Goal: Information Seeking & Learning: Learn about a topic

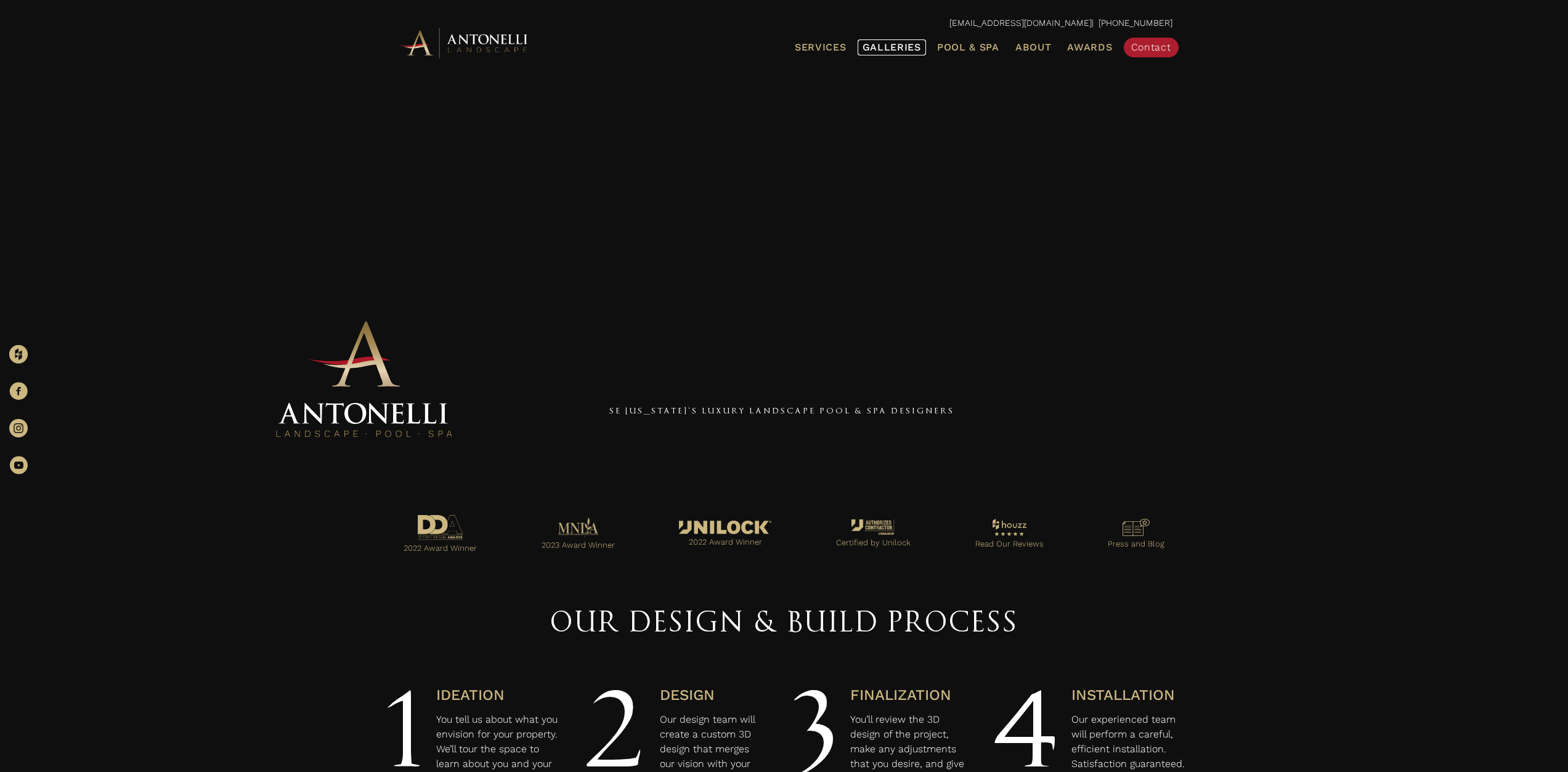
click at [899, 46] on span "Galleries" at bounding box center [892, 47] width 59 height 12
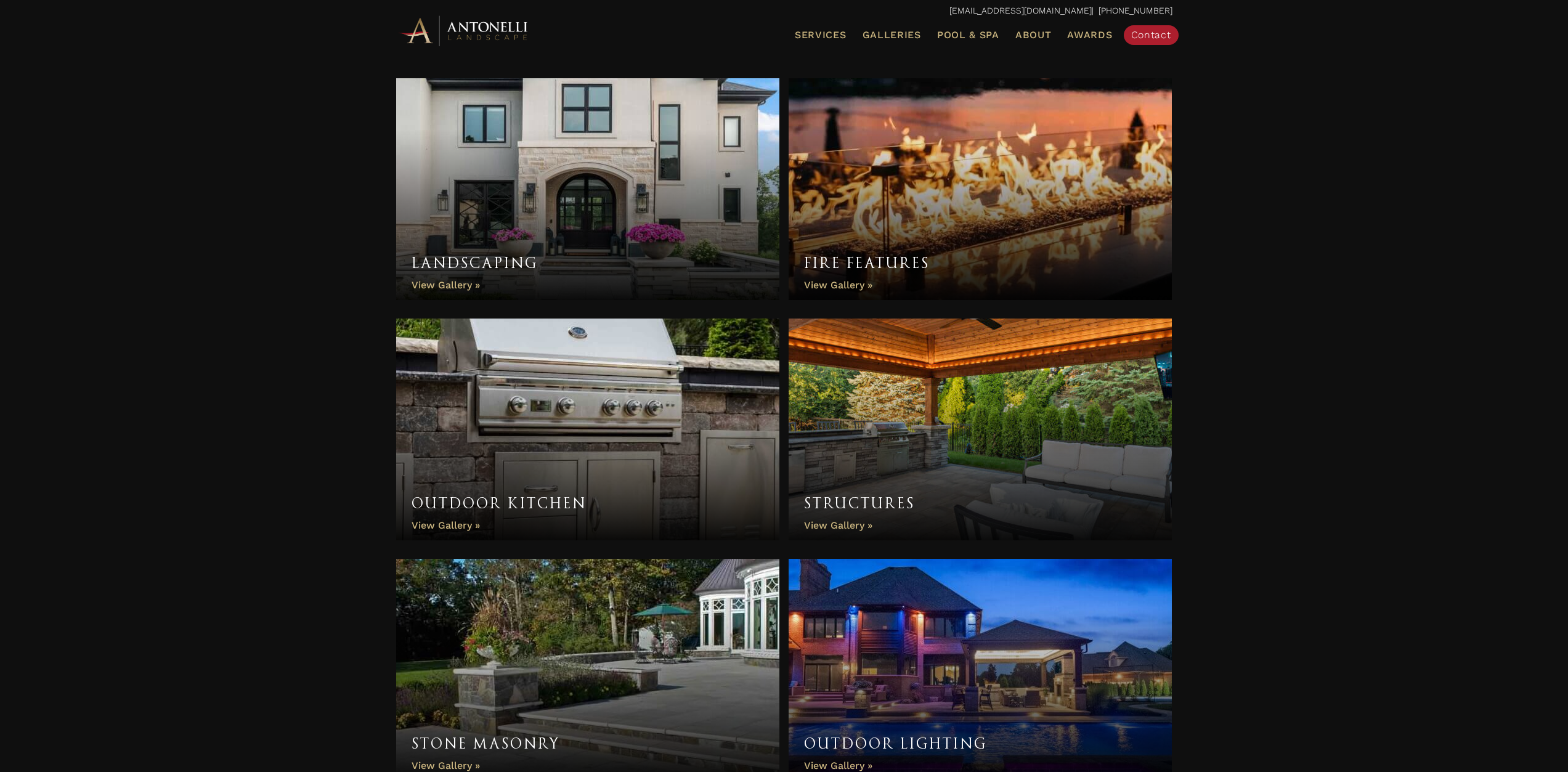
scroll to position [652, 0]
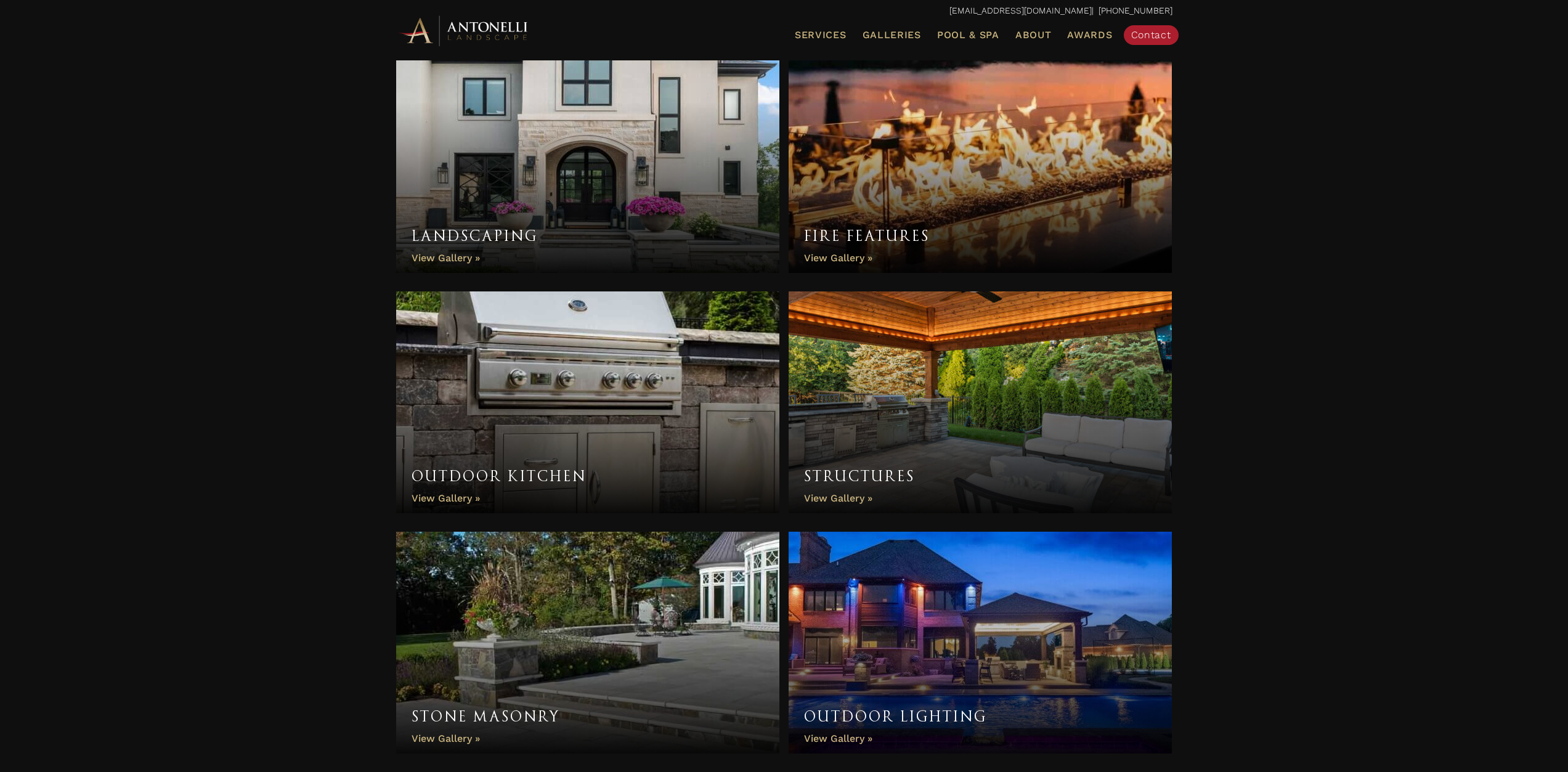
click at [931, 453] on link "Structures" at bounding box center [980, 402] width 384 height 222
click at [911, 486] on link "Structures" at bounding box center [980, 402] width 384 height 222
click at [895, 483] on link "Structures" at bounding box center [980, 402] width 384 height 222
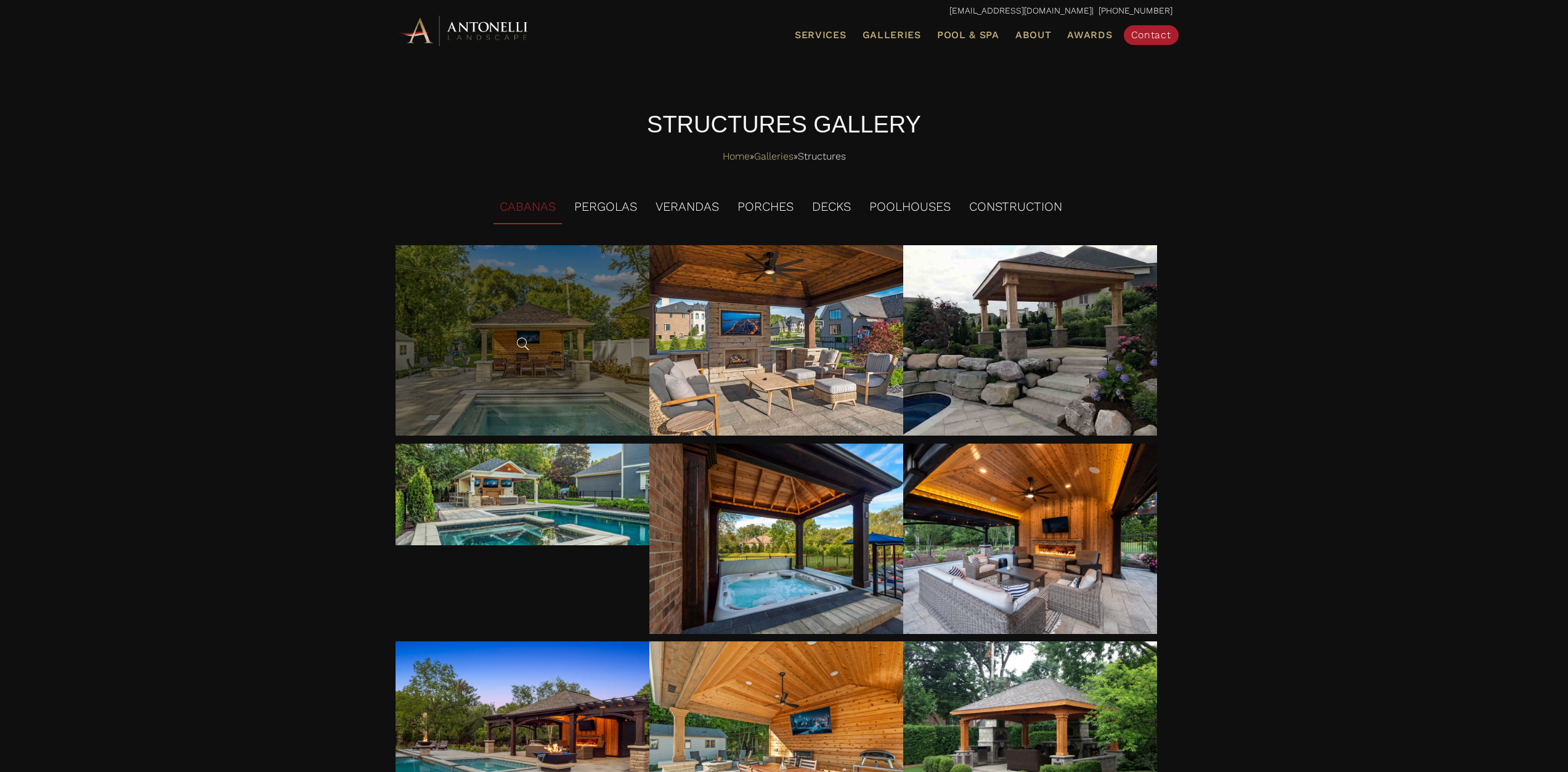
click at [590, 373] on div at bounding box center [522, 340] width 254 height 190
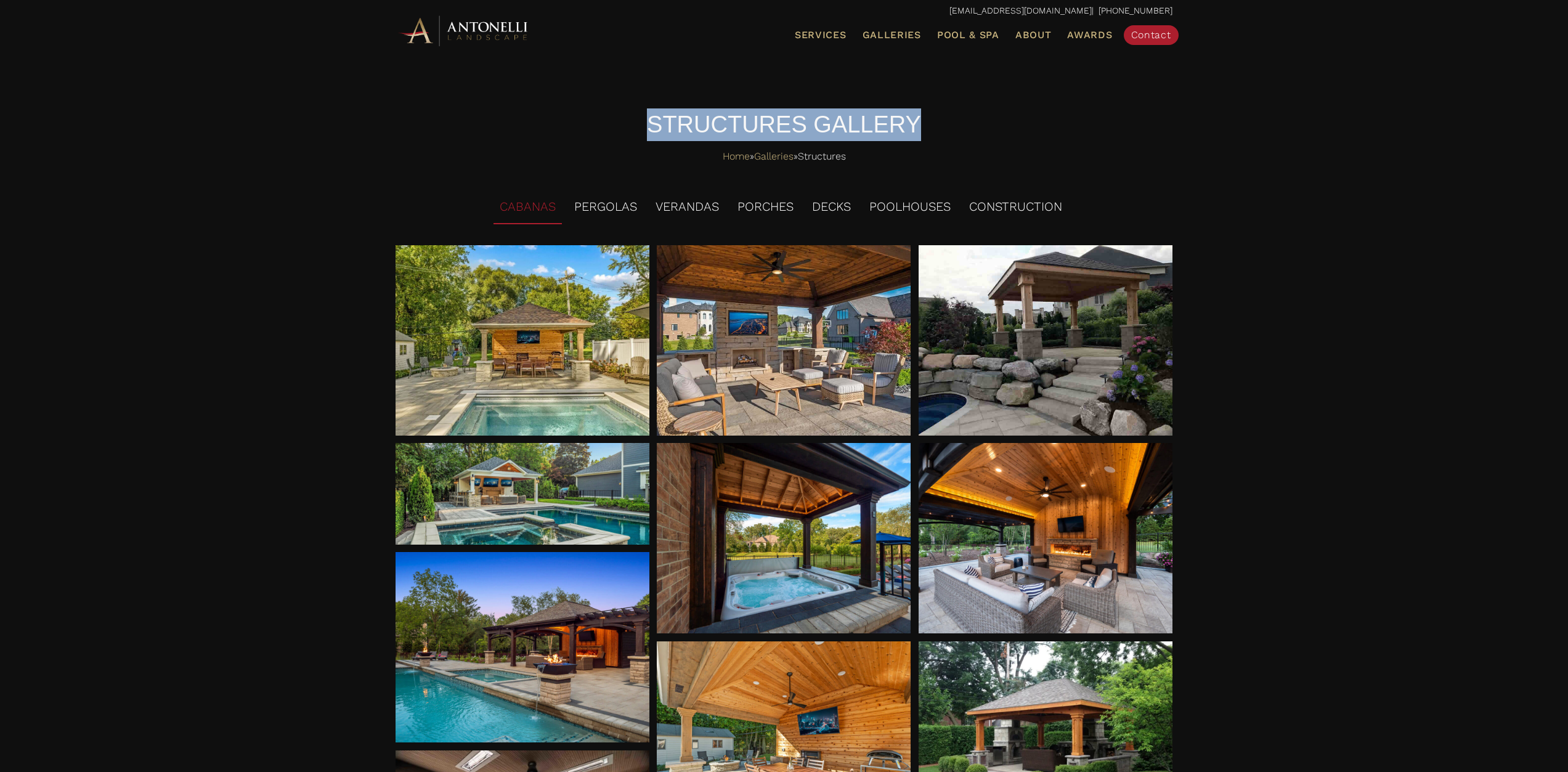
drag, startPoint x: 1565, startPoint y: 28, endPoint x: 1570, endPoint y: 49, distance: 21.6
click at [789, 204] on li "PORCHES" at bounding box center [765, 207] width 69 height 34
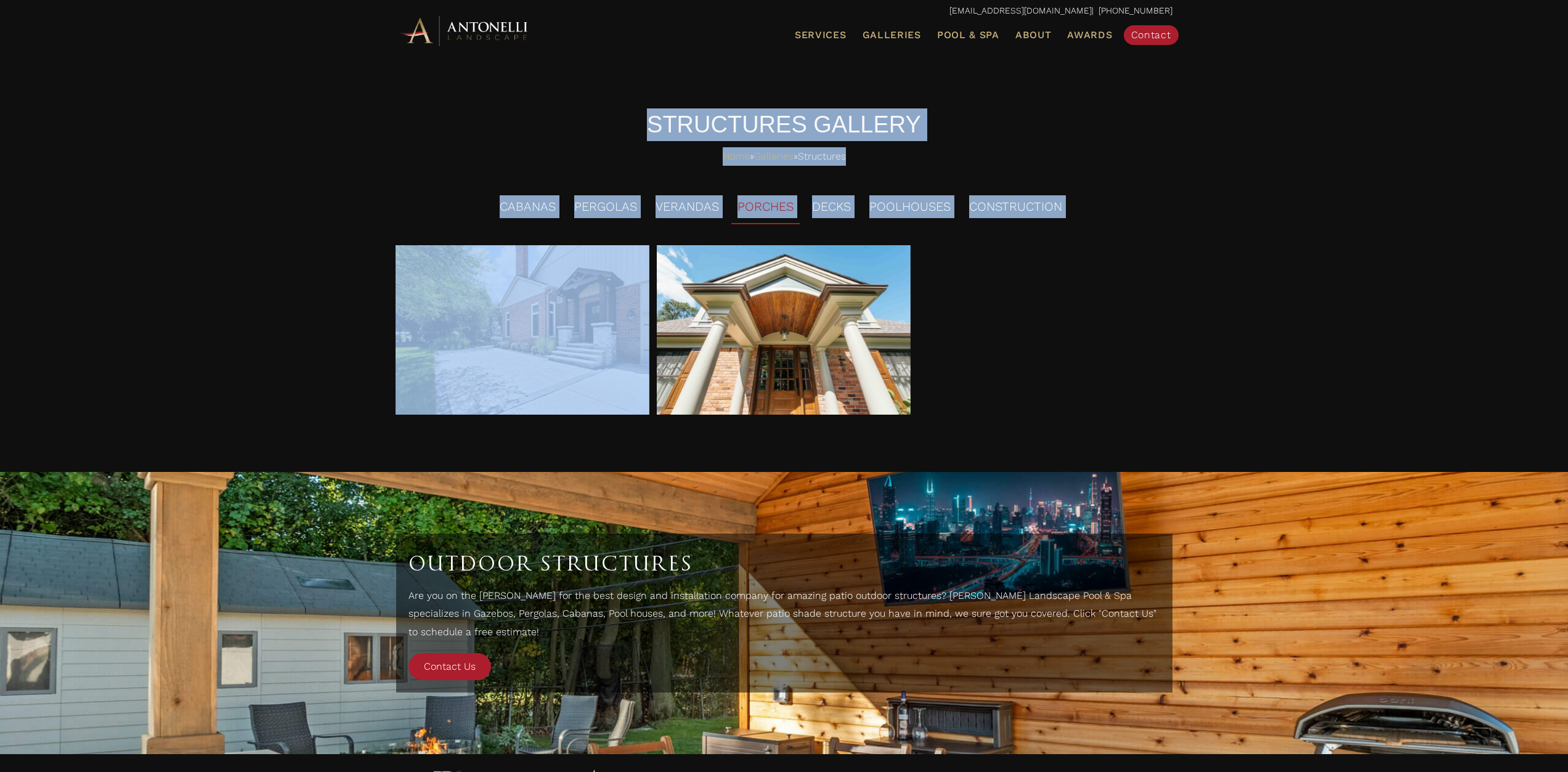
drag, startPoint x: 1567, startPoint y: 42, endPoint x: 1560, endPoint y: 233, distance: 191.1
click at [1560, 233] on div "info@antonellilandscape.com | 888-567-2846 Menu Services Landscape Design Lands…" at bounding box center [784, 426] width 1568 height 852
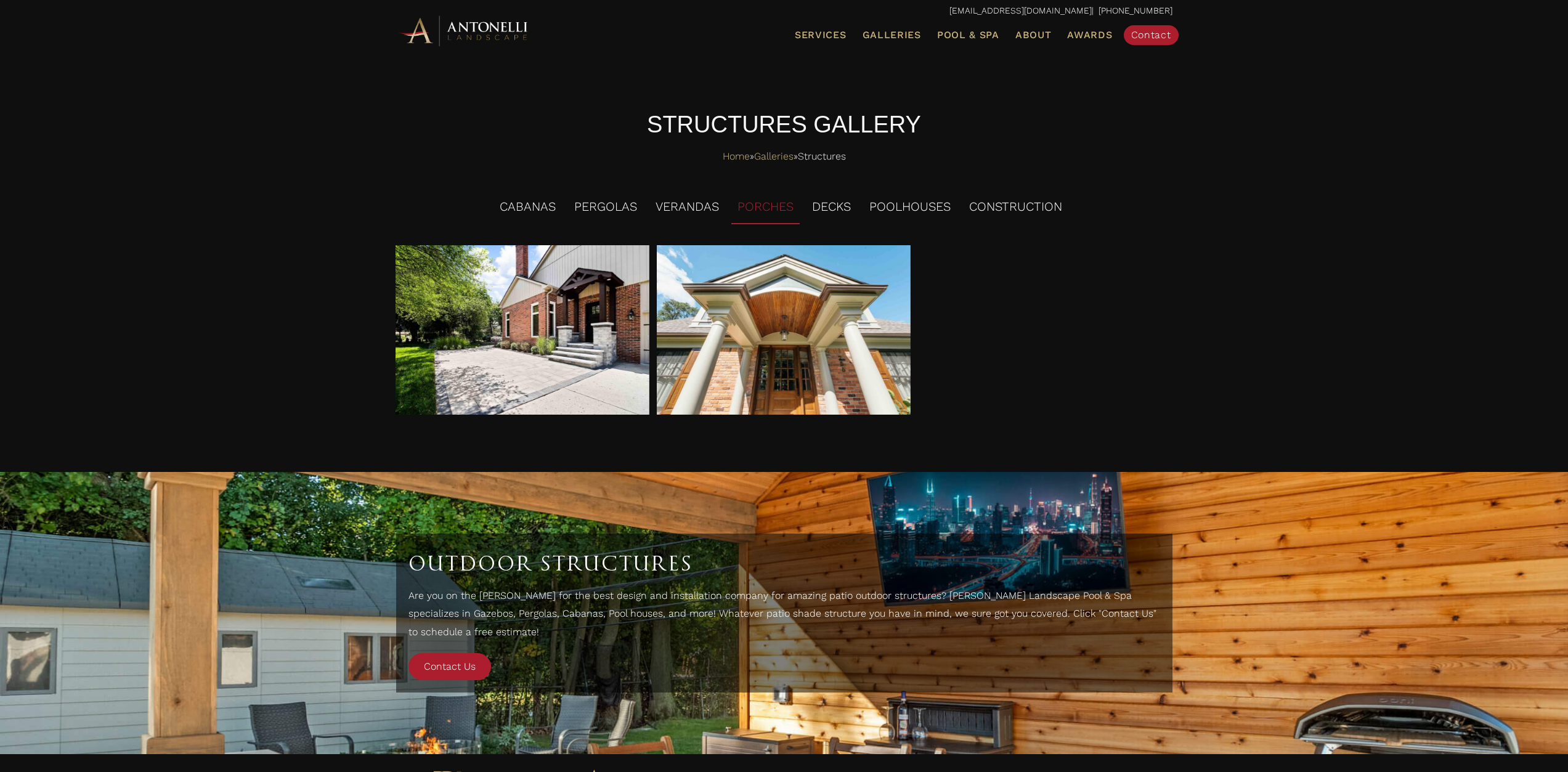
click at [1127, 306] on div "Caption here Caption here Caption here" at bounding box center [784, 334] width 776 height 178
click at [671, 205] on li "VERANDAS" at bounding box center [687, 207] width 76 height 34
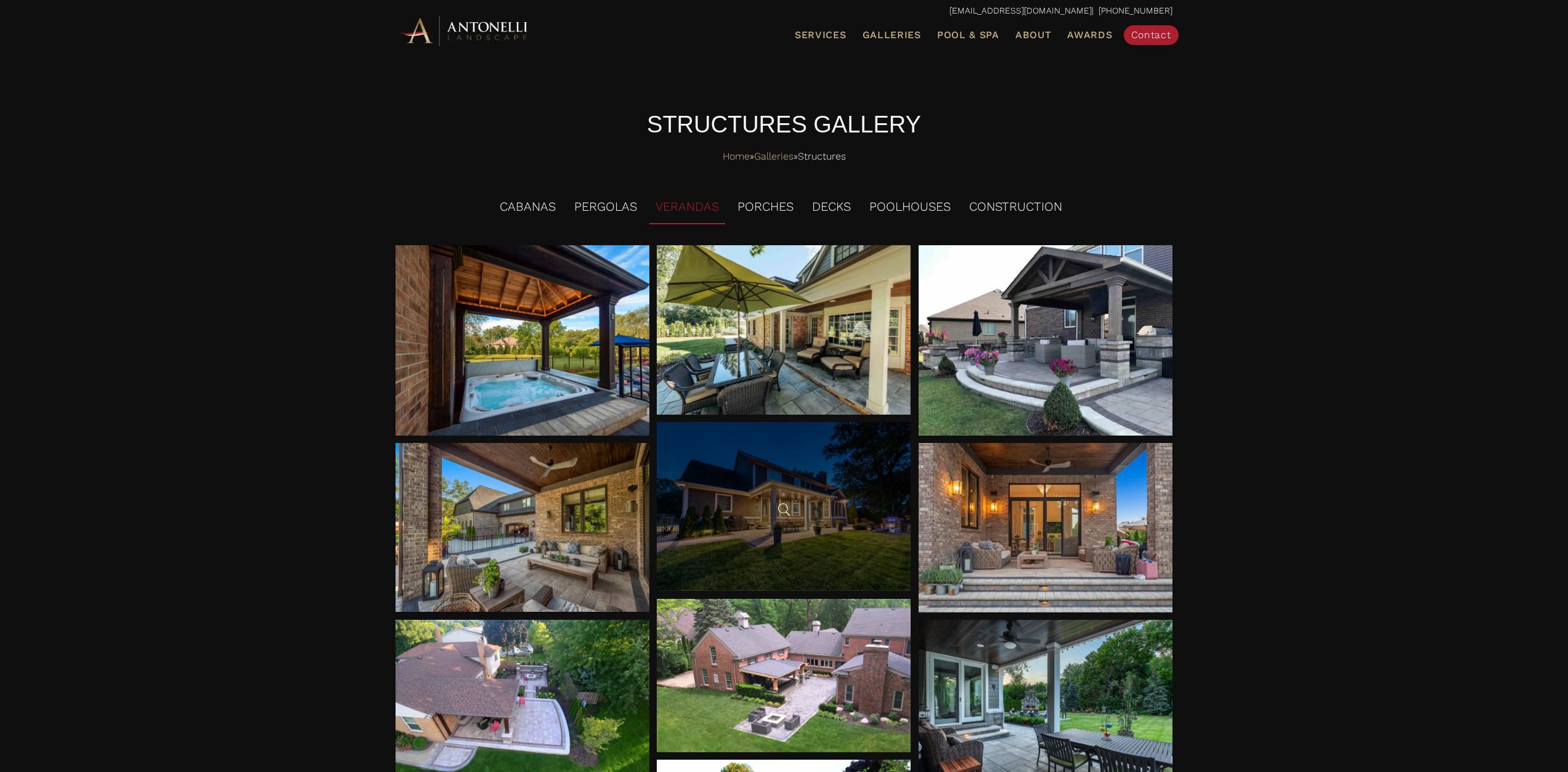
click at [867, 514] on div at bounding box center [784, 506] width 254 height 169
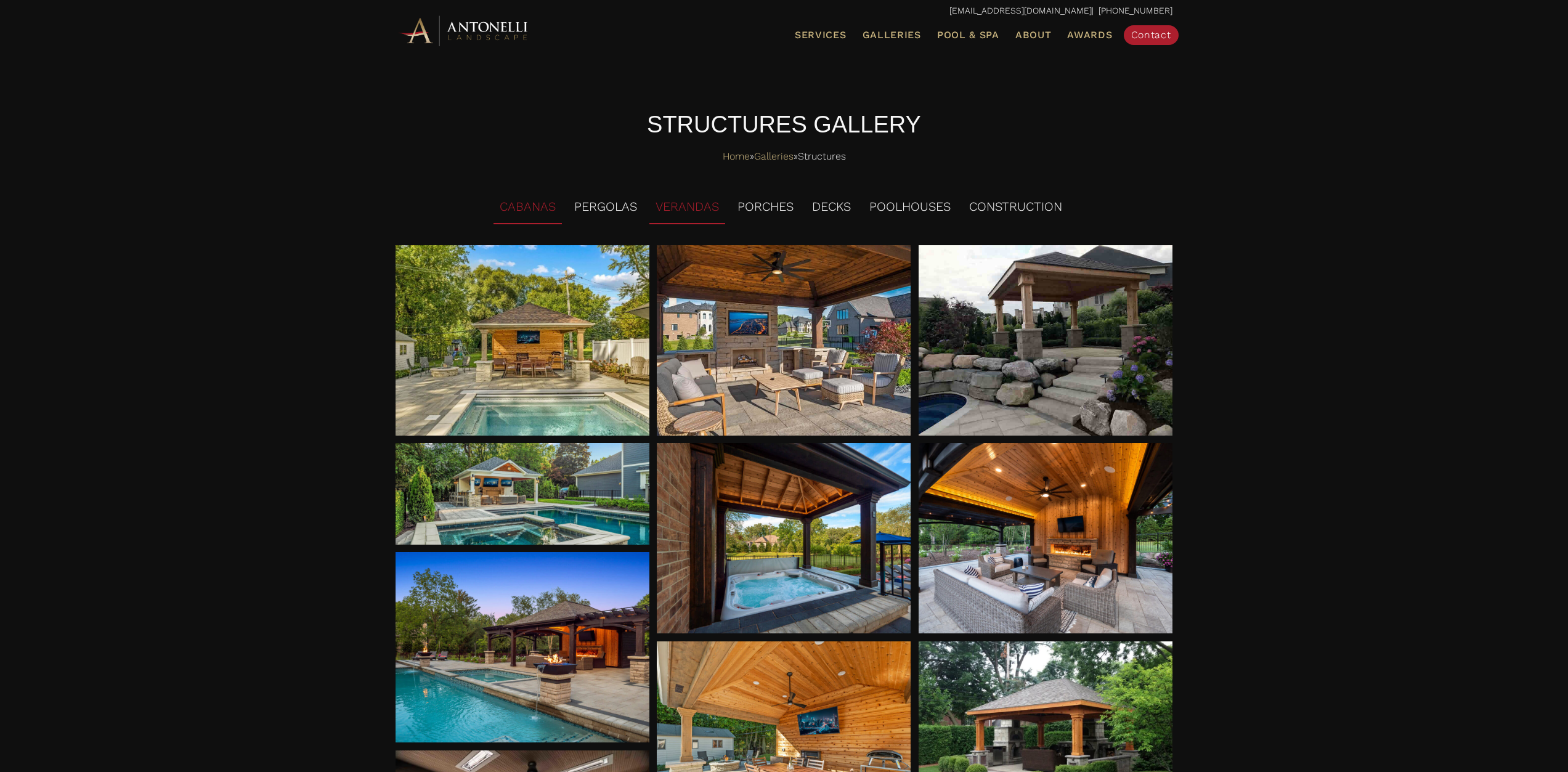
click at [705, 203] on li "VERANDAS" at bounding box center [687, 207] width 76 height 34
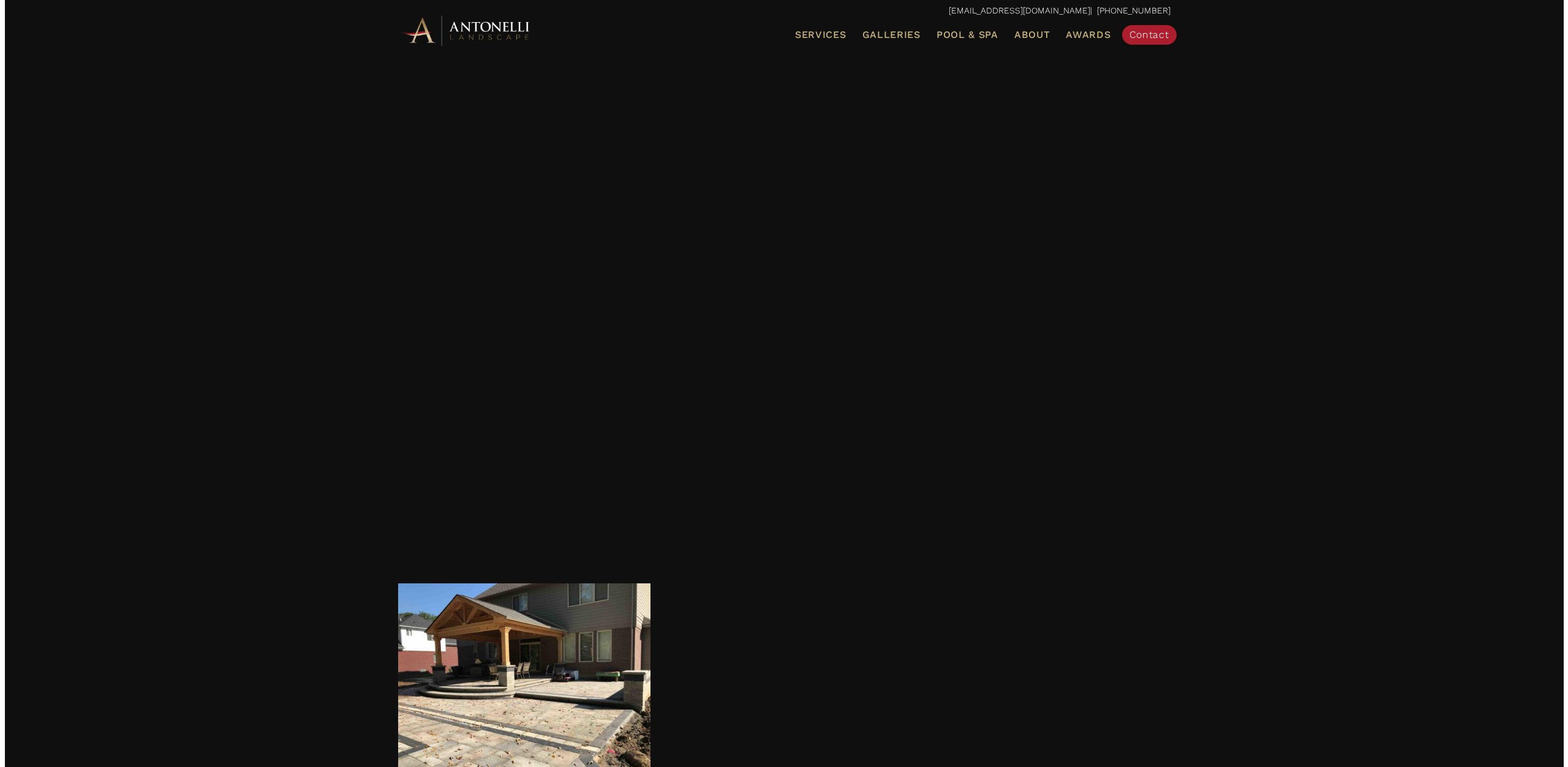
scroll to position [1801, 0]
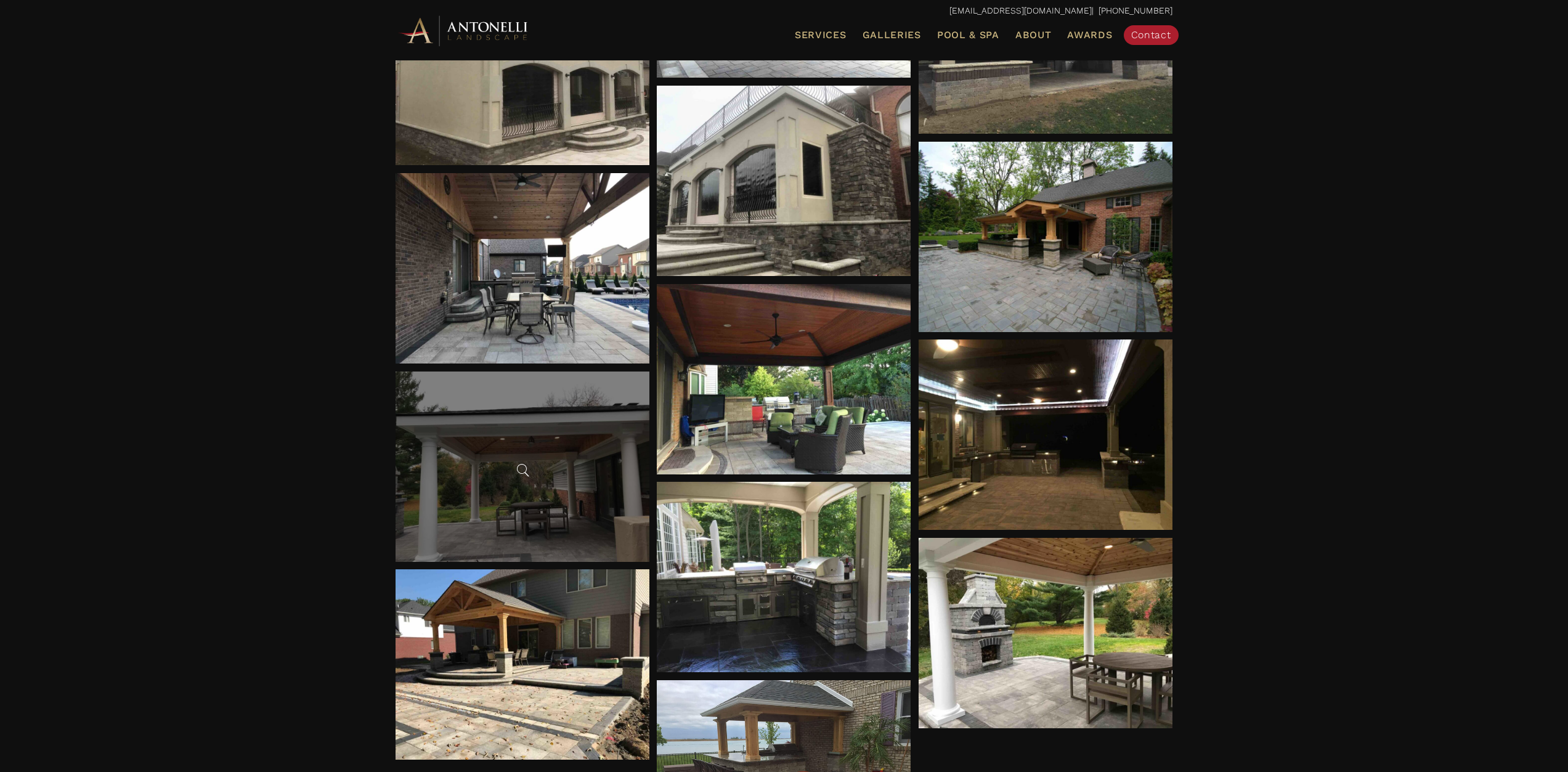
click at [584, 507] on div at bounding box center [522, 466] width 254 height 190
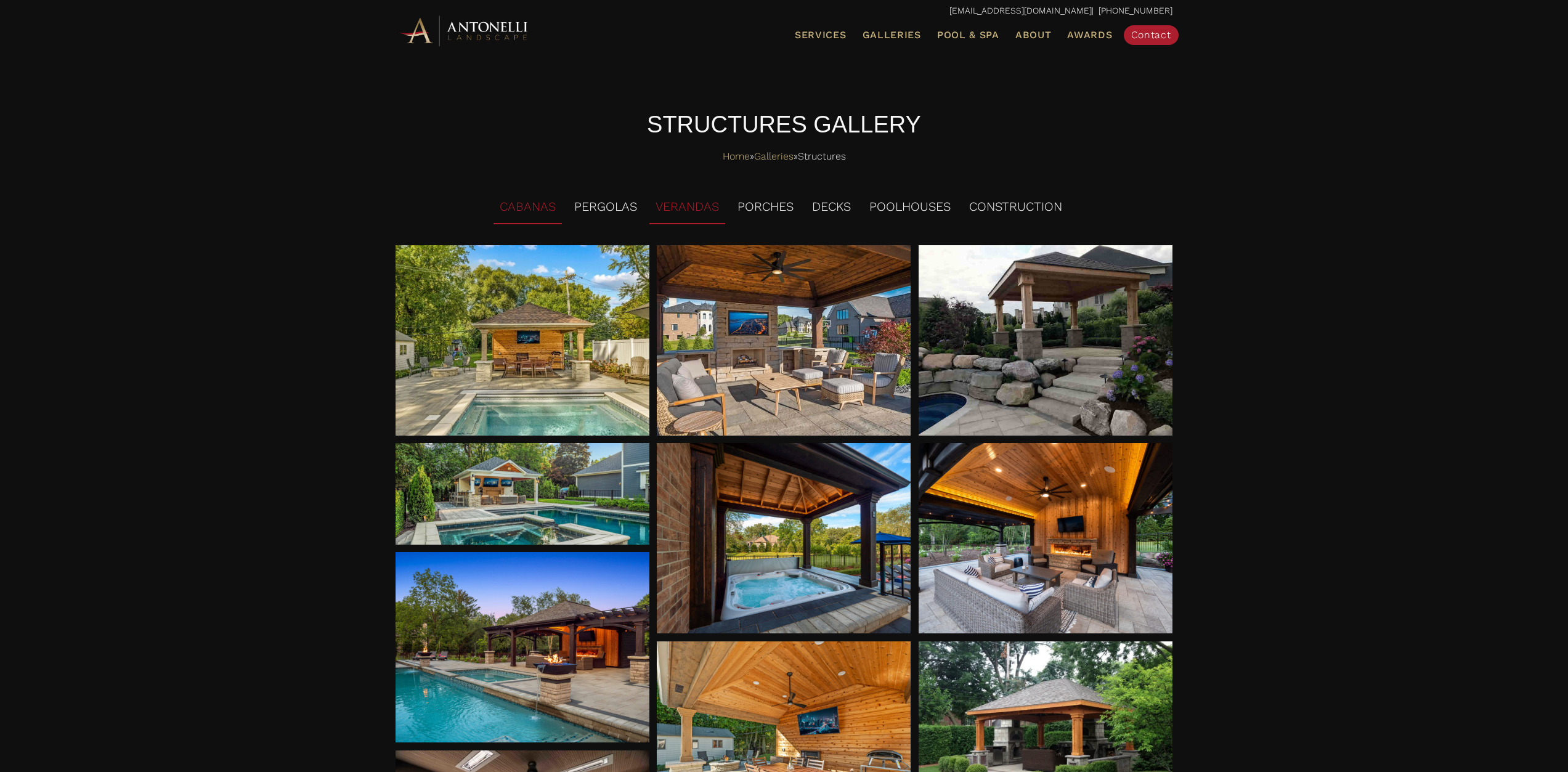
click at [690, 209] on li "VERANDAS" at bounding box center [687, 207] width 76 height 34
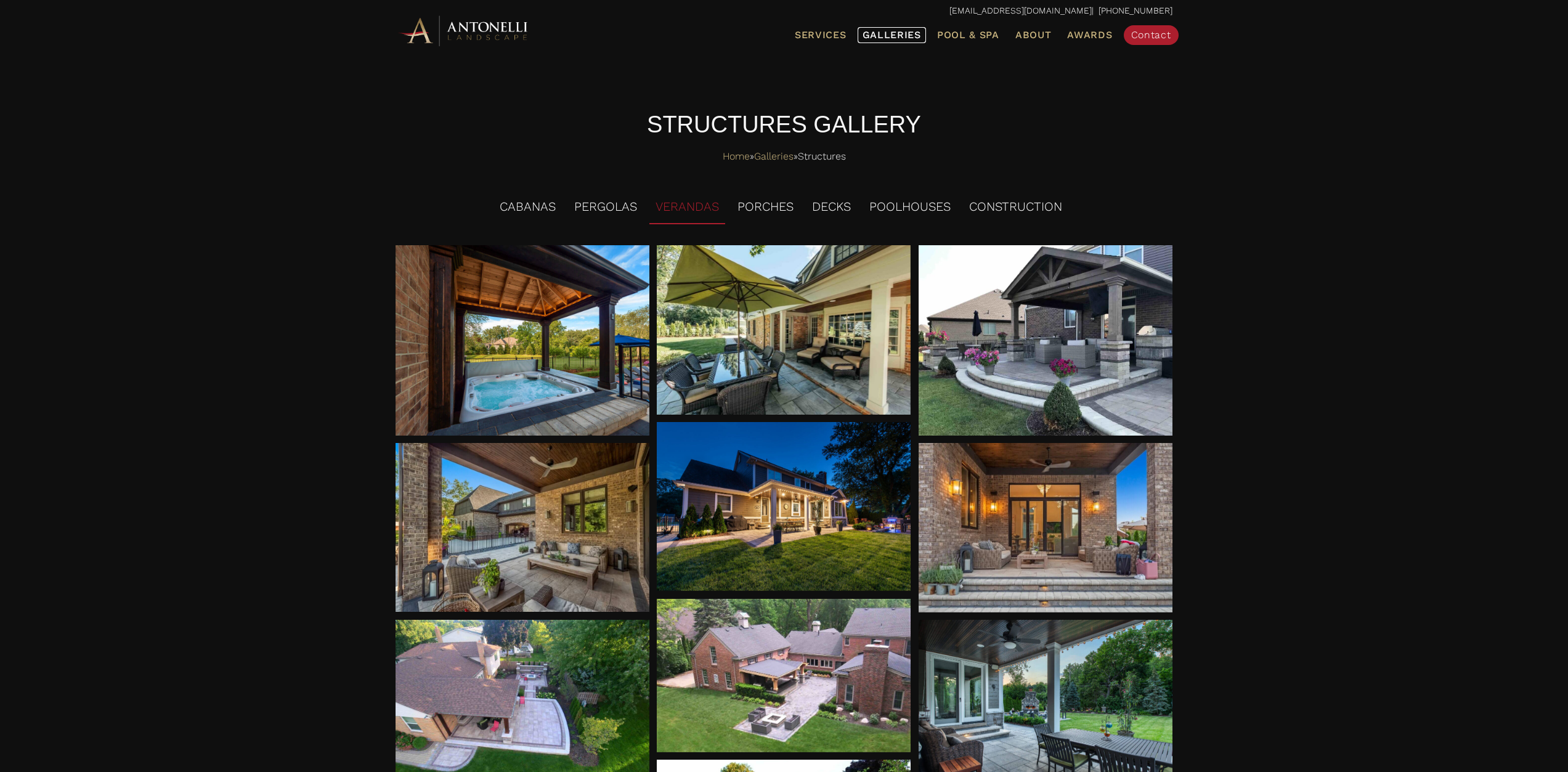
click at [901, 32] on span "Galleries" at bounding box center [892, 35] width 59 height 12
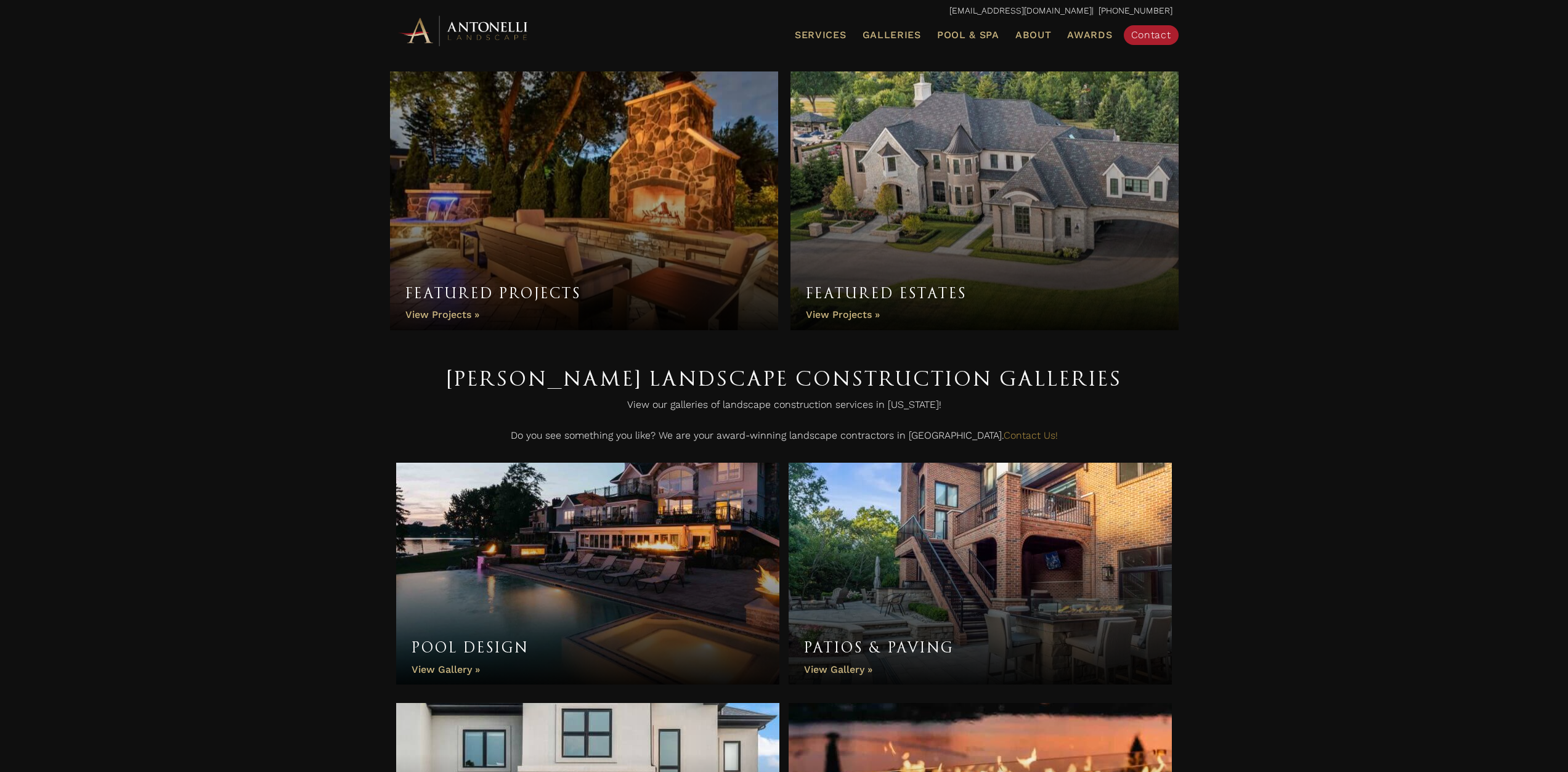
click at [520, 223] on link "Featured Projects" at bounding box center [584, 201] width 388 height 259
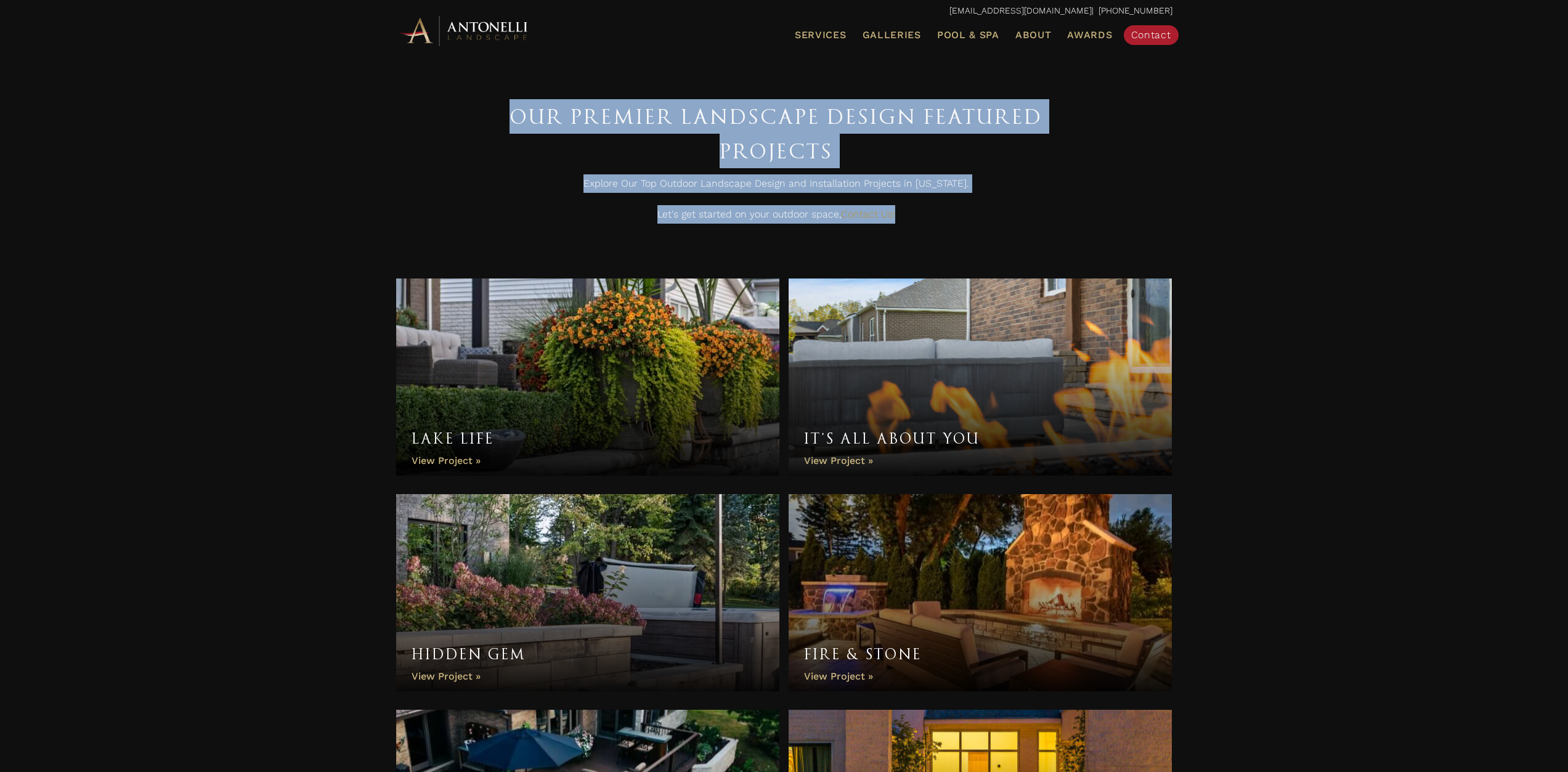
drag, startPoint x: 1566, startPoint y: 38, endPoint x: 1580, endPoint y: 103, distance: 66.5
click at [971, 32] on span "Pool & Spa" at bounding box center [968, 35] width 62 height 12
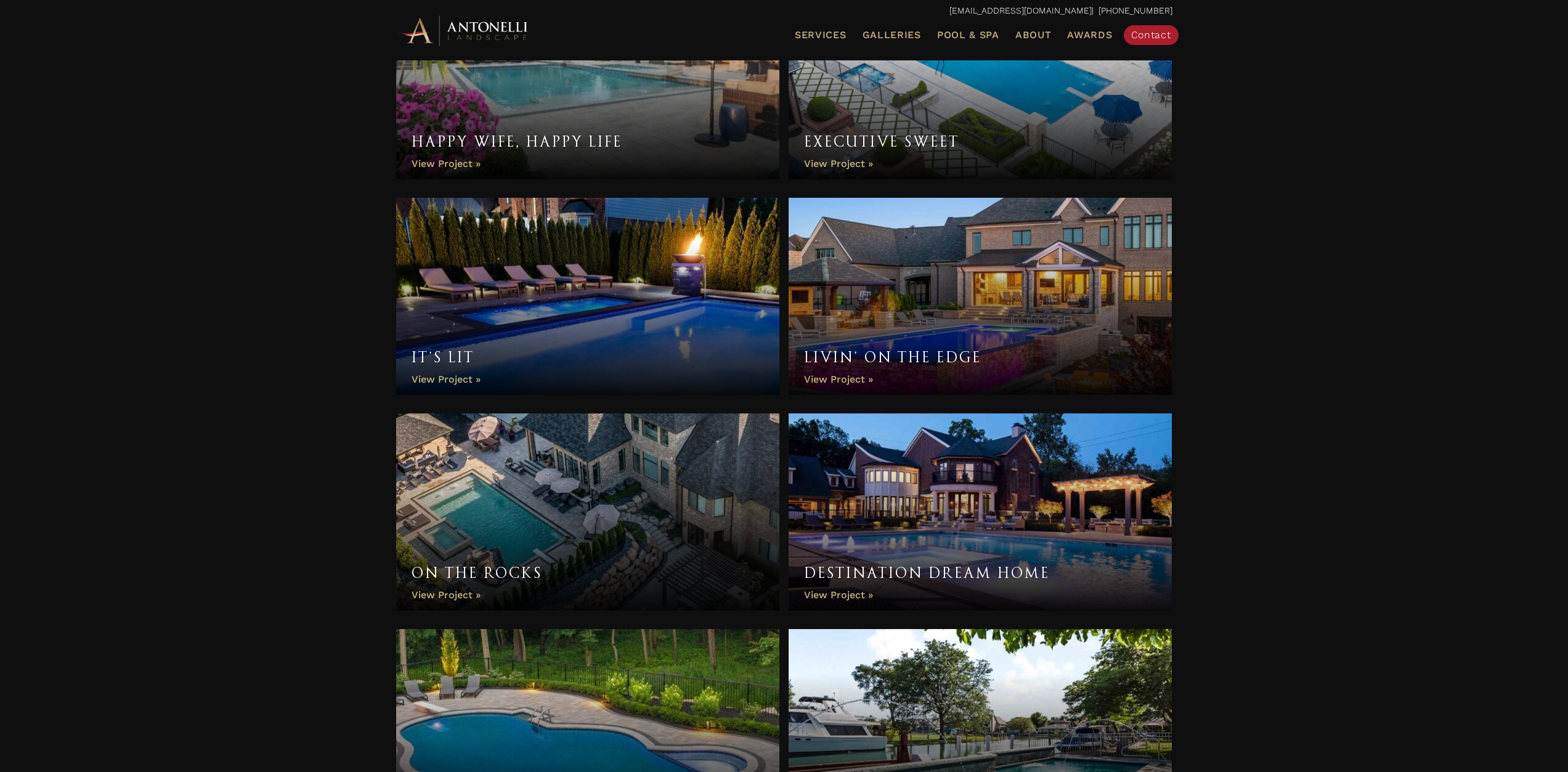
scroll to position [1677, 0]
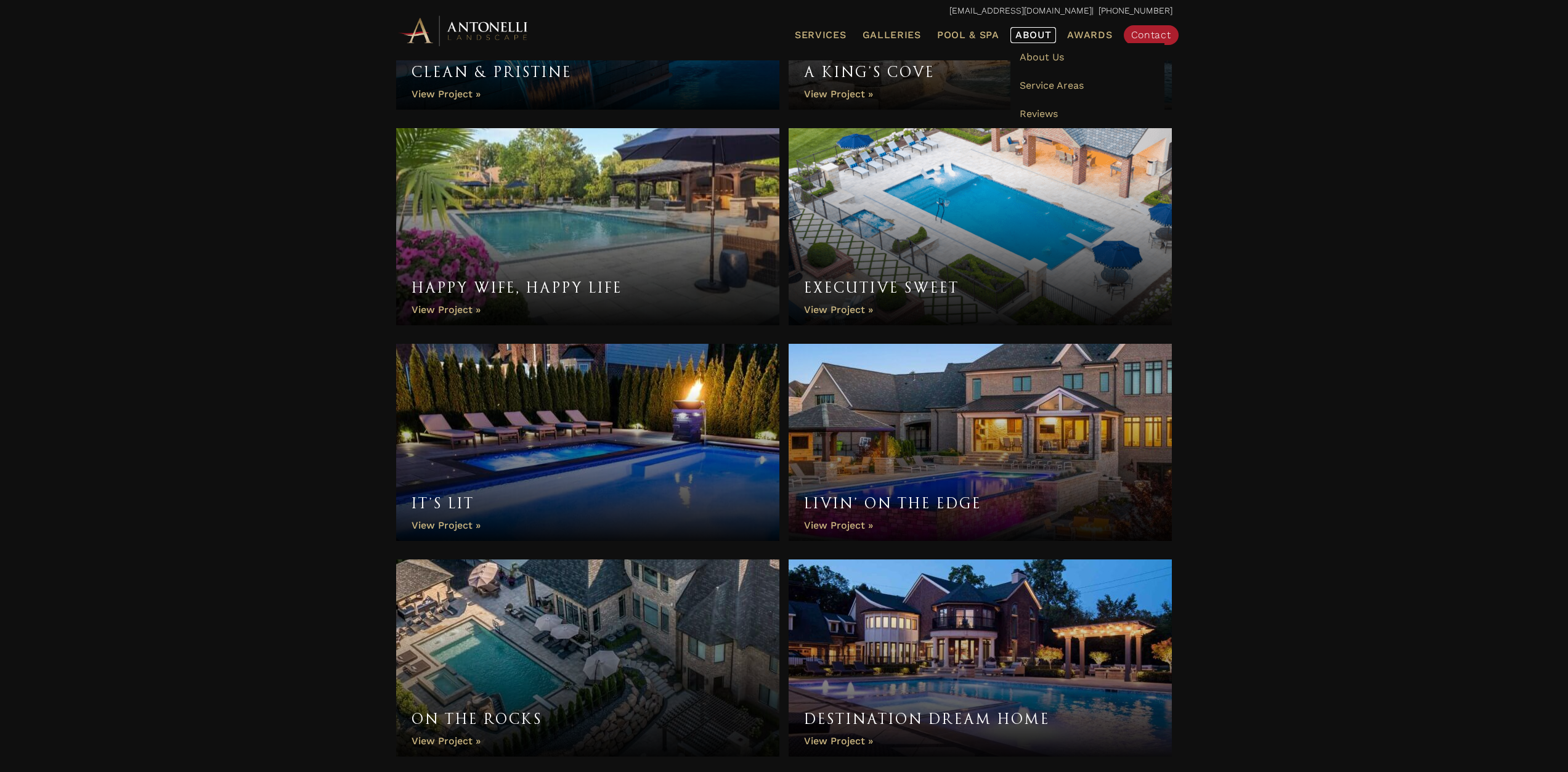
click at [1030, 28] on link "About" at bounding box center [1033, 35] width 46 height 16
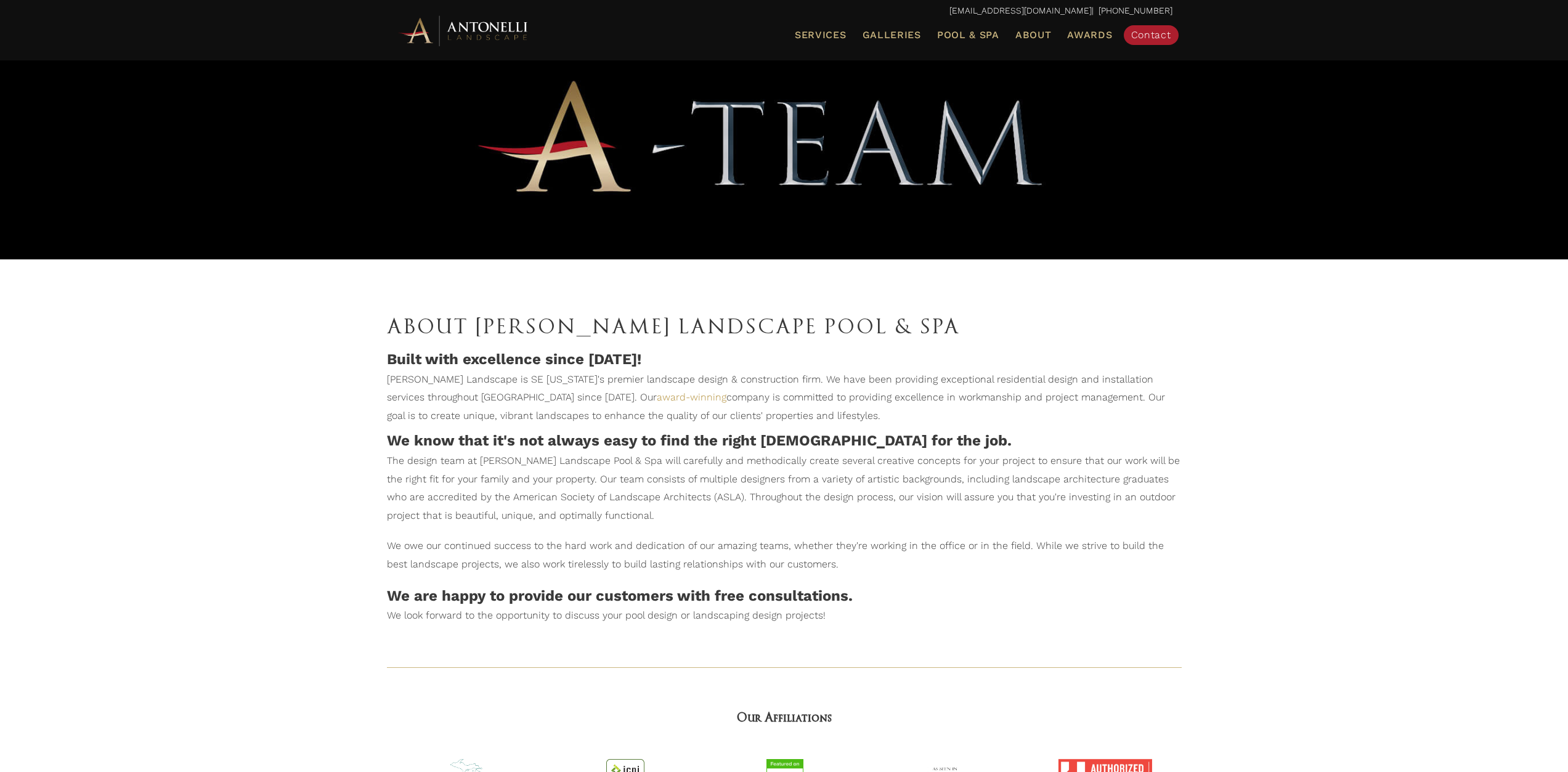
scroll to position [31, 0]
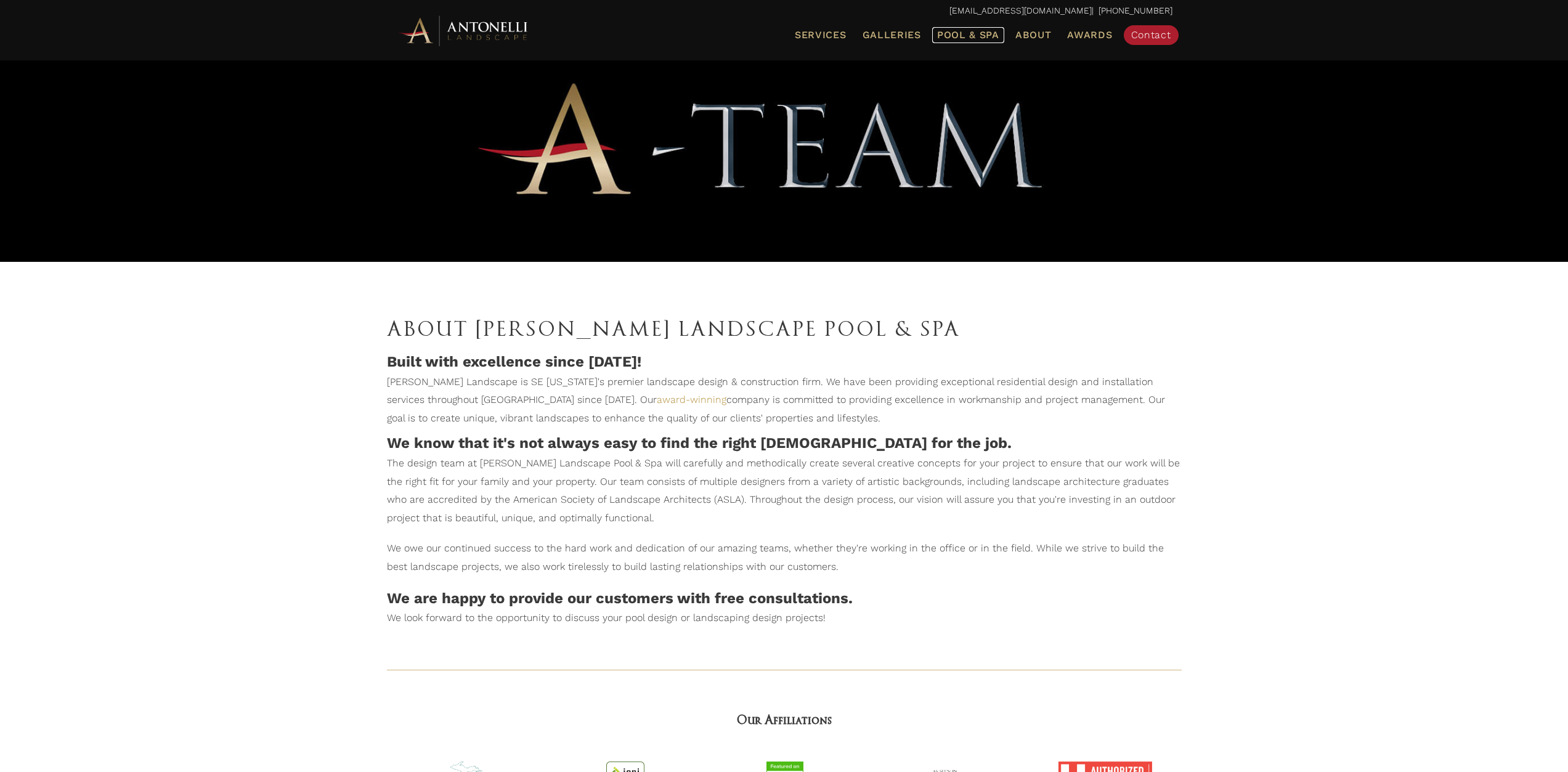
click at [956, 35] on span "Pool & Spa" at bounding box center [968, 35] width 62 height 12
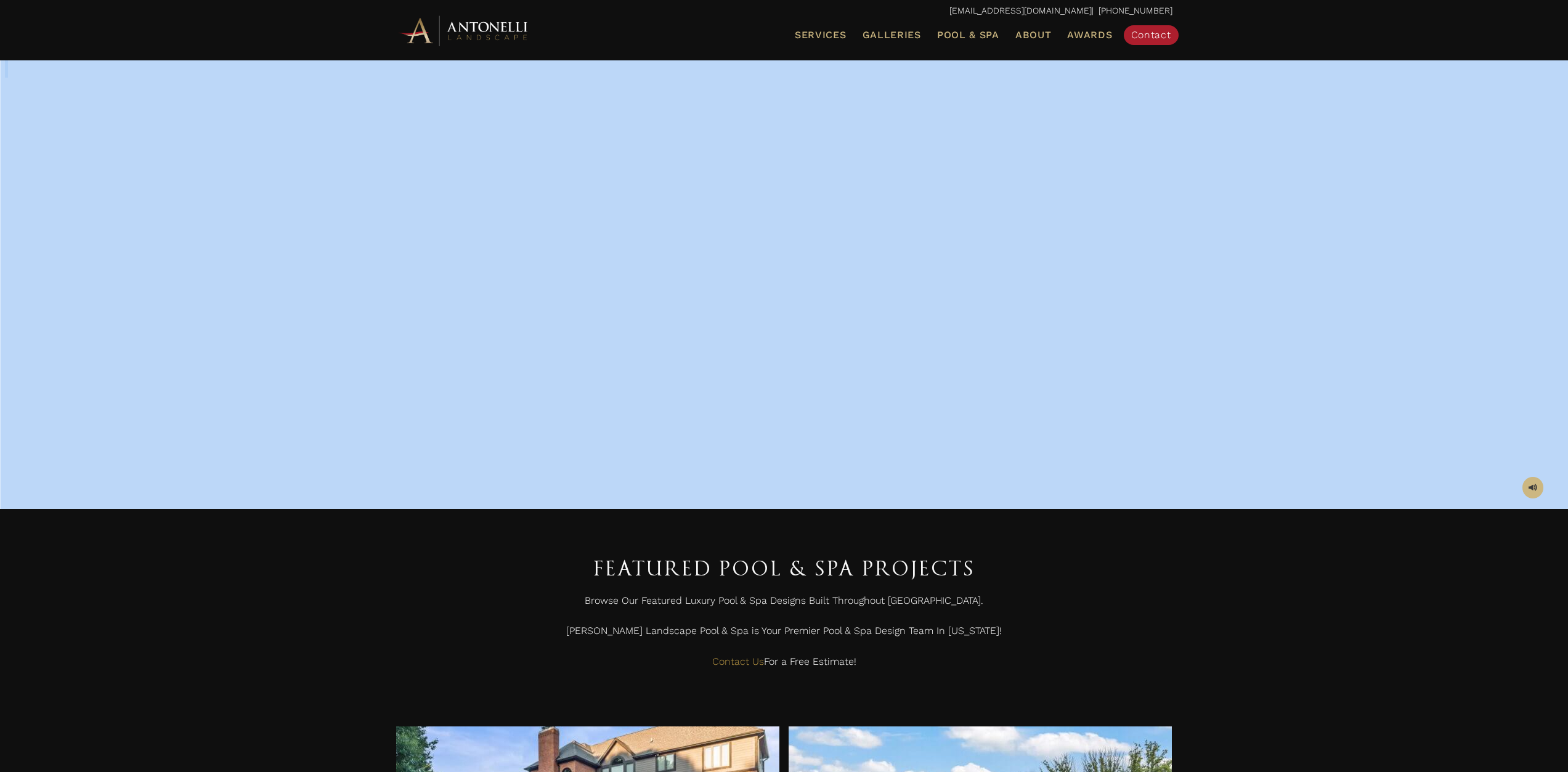
drag, startPoint x: 1567, startPoint y: 29, endPoint x: 1573, endPoint y: 101, distance: 72.2
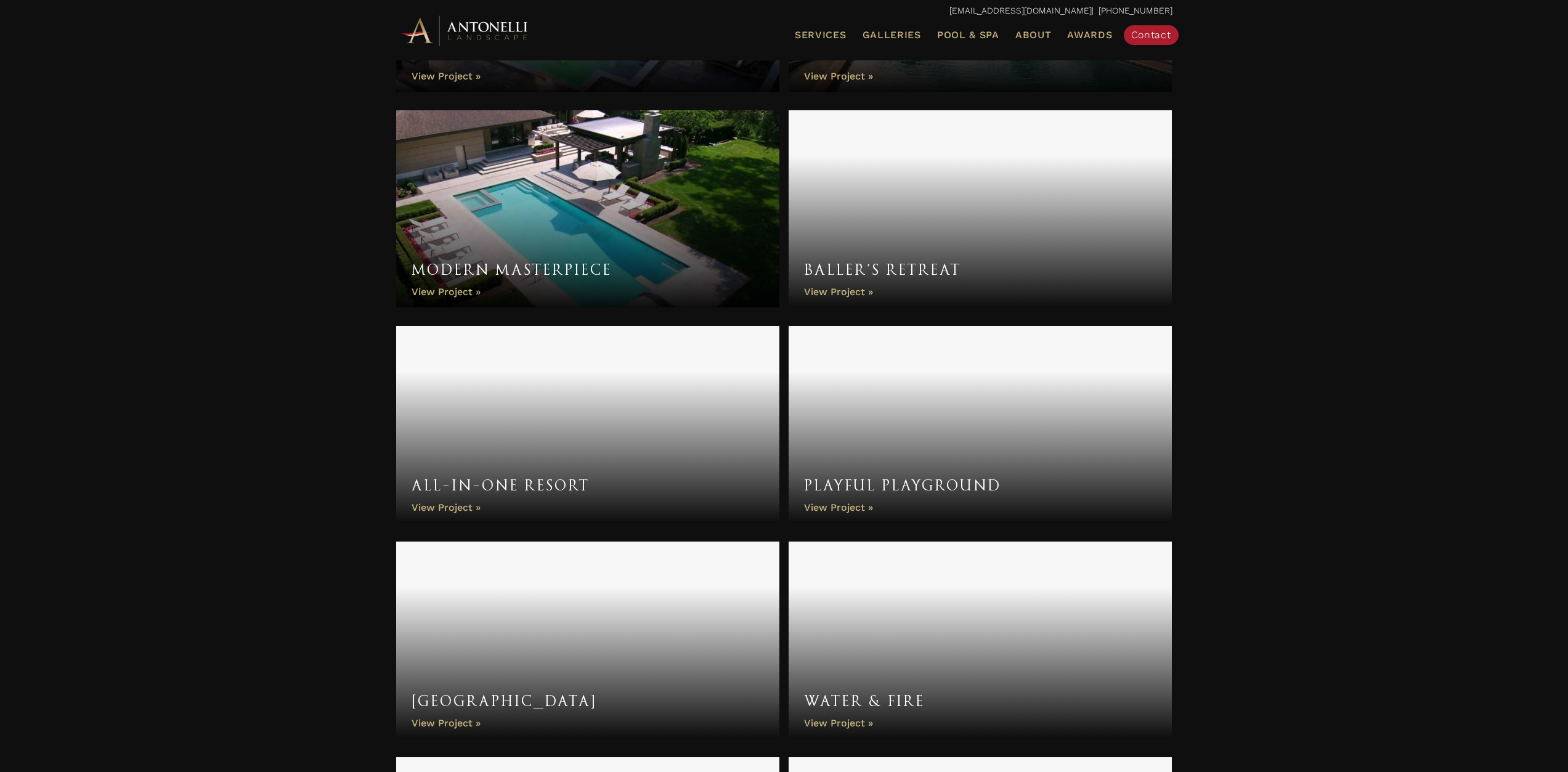
scroll to position [3240, 0]
